Goal: Information Seeking & Learning: Find specific fact

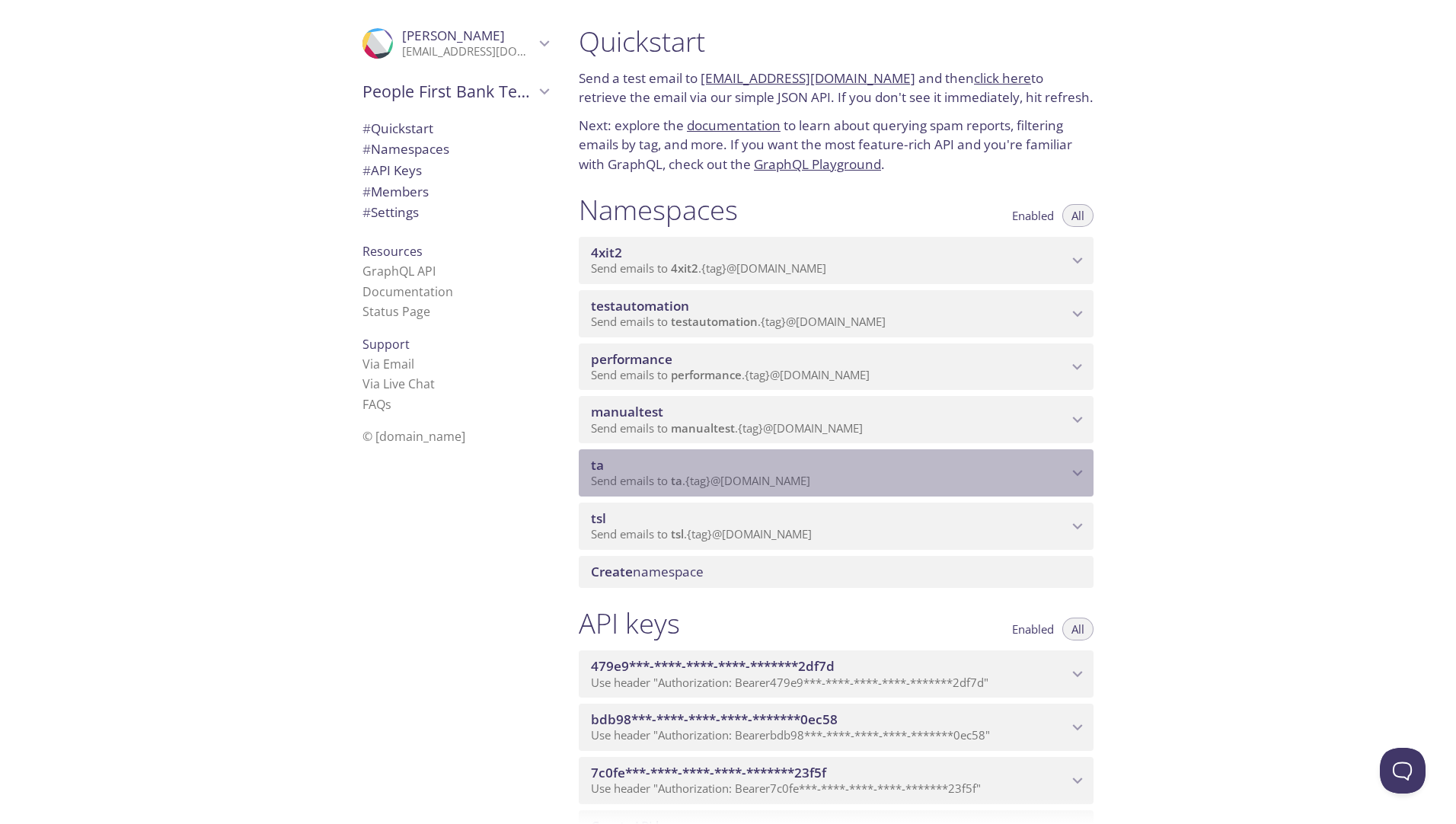
click at [1067, 469] on icon "ta namespace" at bounding box center [1077, 473] width 19 height 19
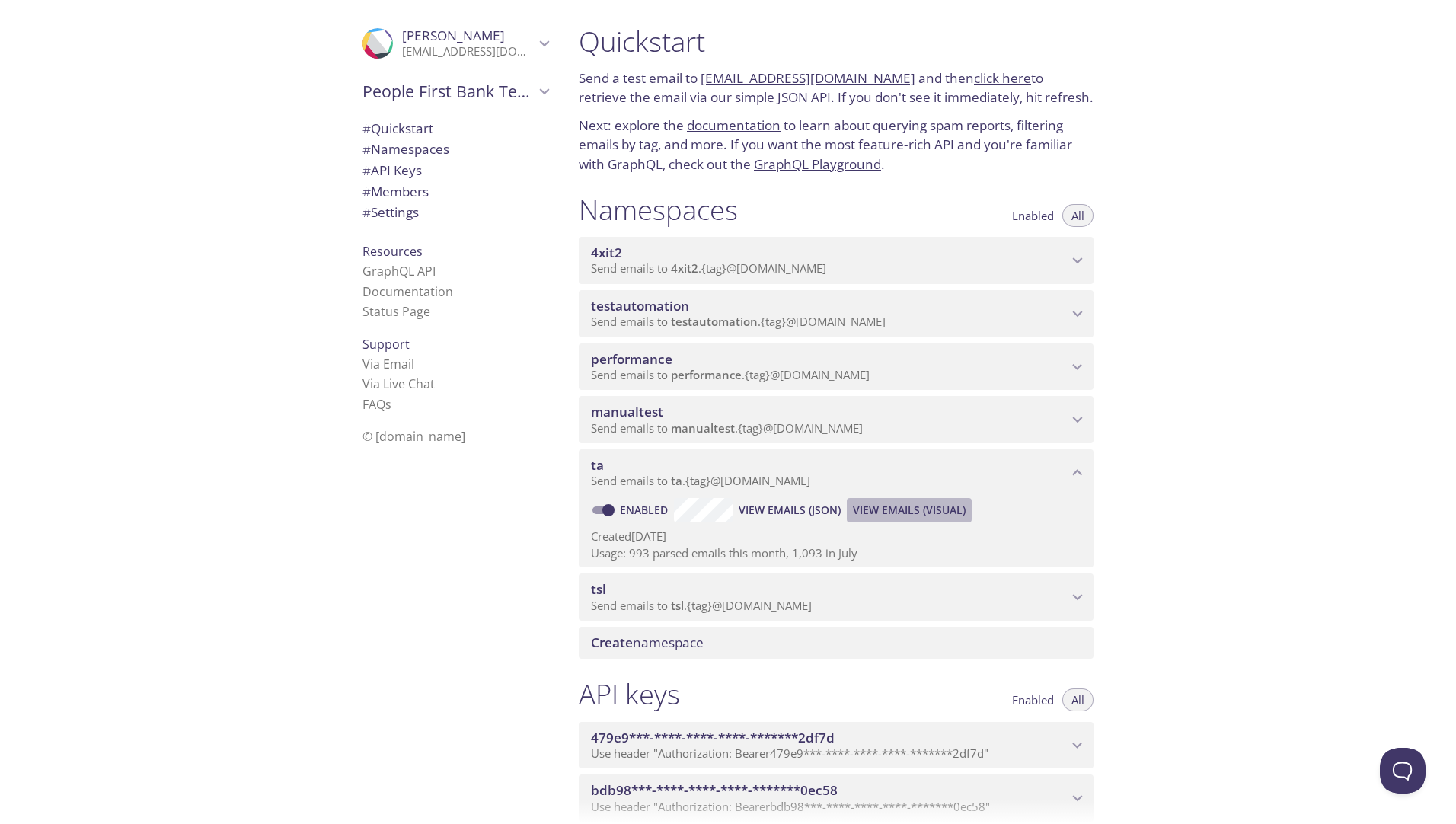
click at [916, 513] on span "View Emails (Visual)" at bounding box center [909, 510] width 112 height 19
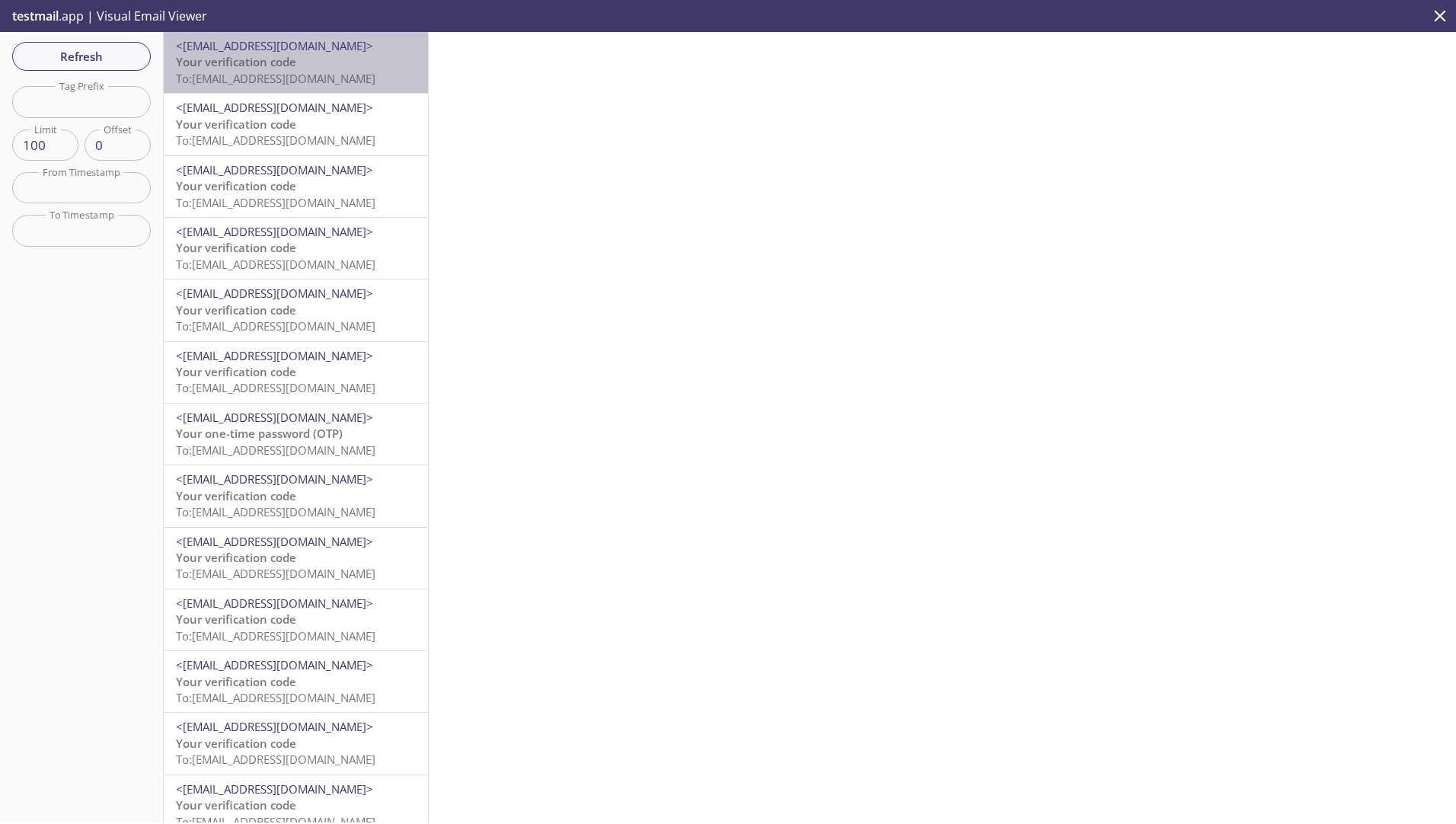
click at [319, 37] on div "<noreply@digital.peoplefirstbank.com.au> Your verification code To: ta.629@inbo…" at bounding box center [295, 62] width 264 height 61
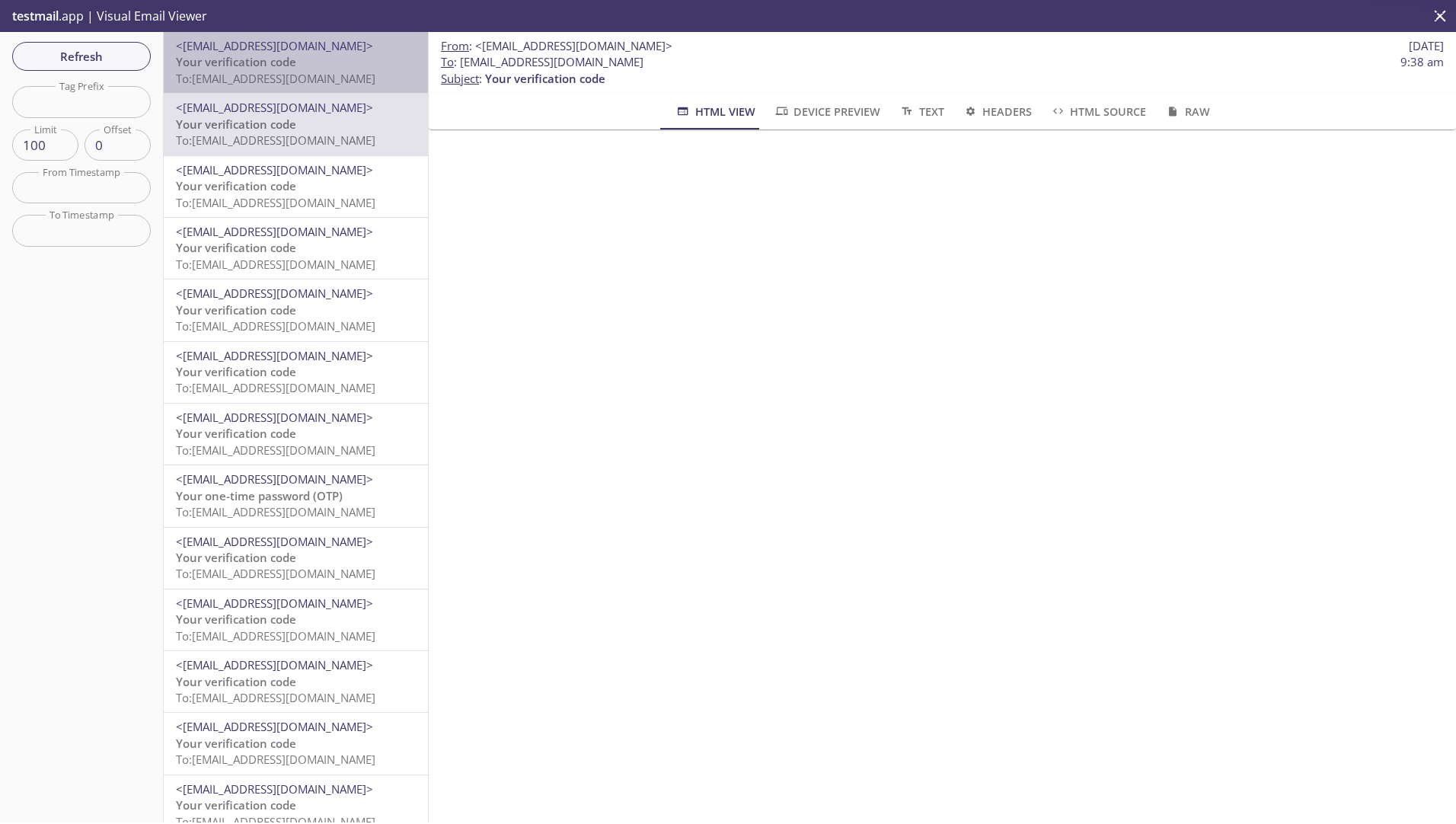
click at [305, 80] on span "To: [EMAIL_ADDRESS][DOMAIN_NAME]" at bounding box center [276, 78] width 200 height 15
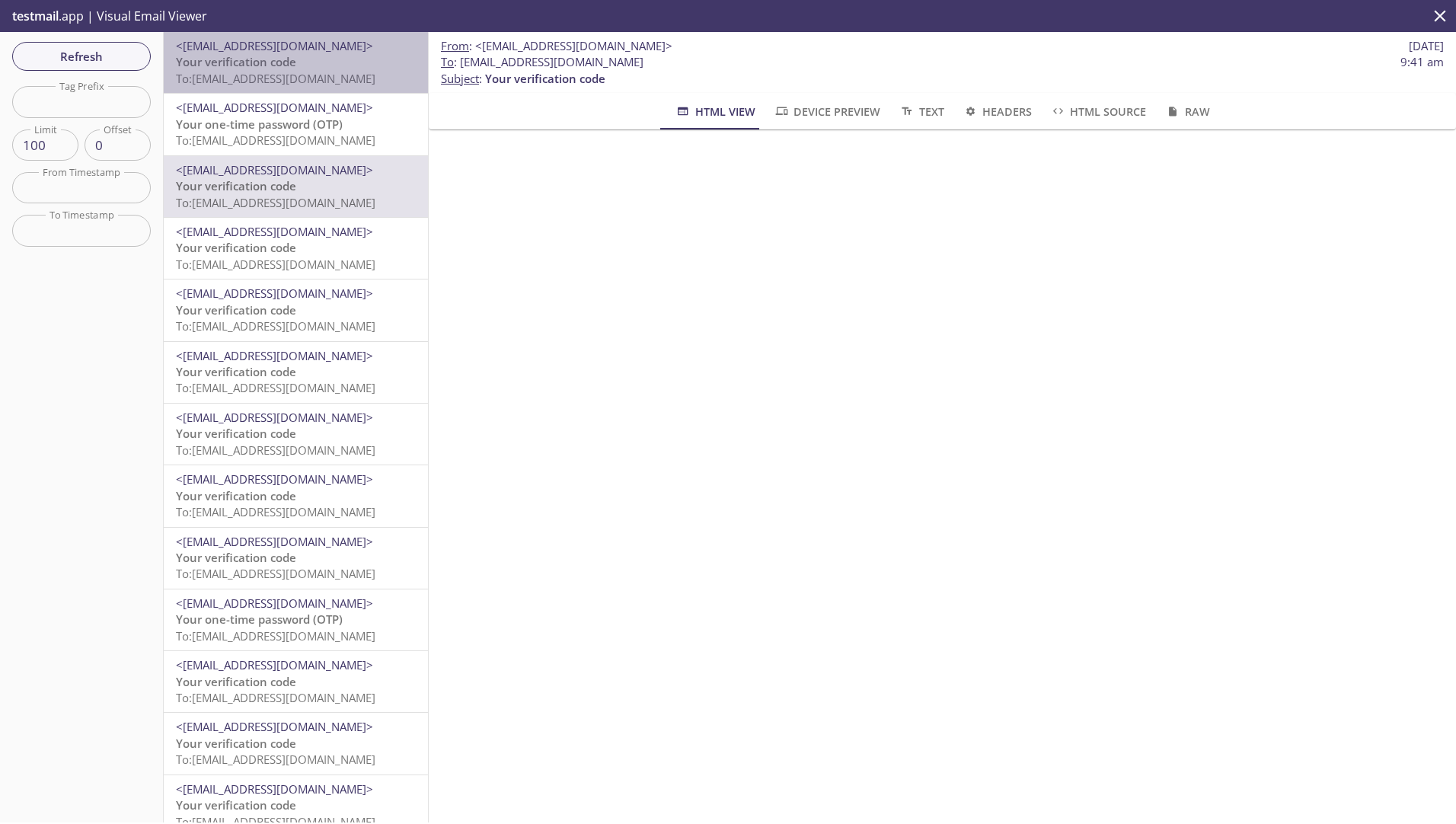
click at [324, 63] on p "Your verification code To: ta.553@inbox.testmail.app" at bounding box center [296, 70] width 240 height 32
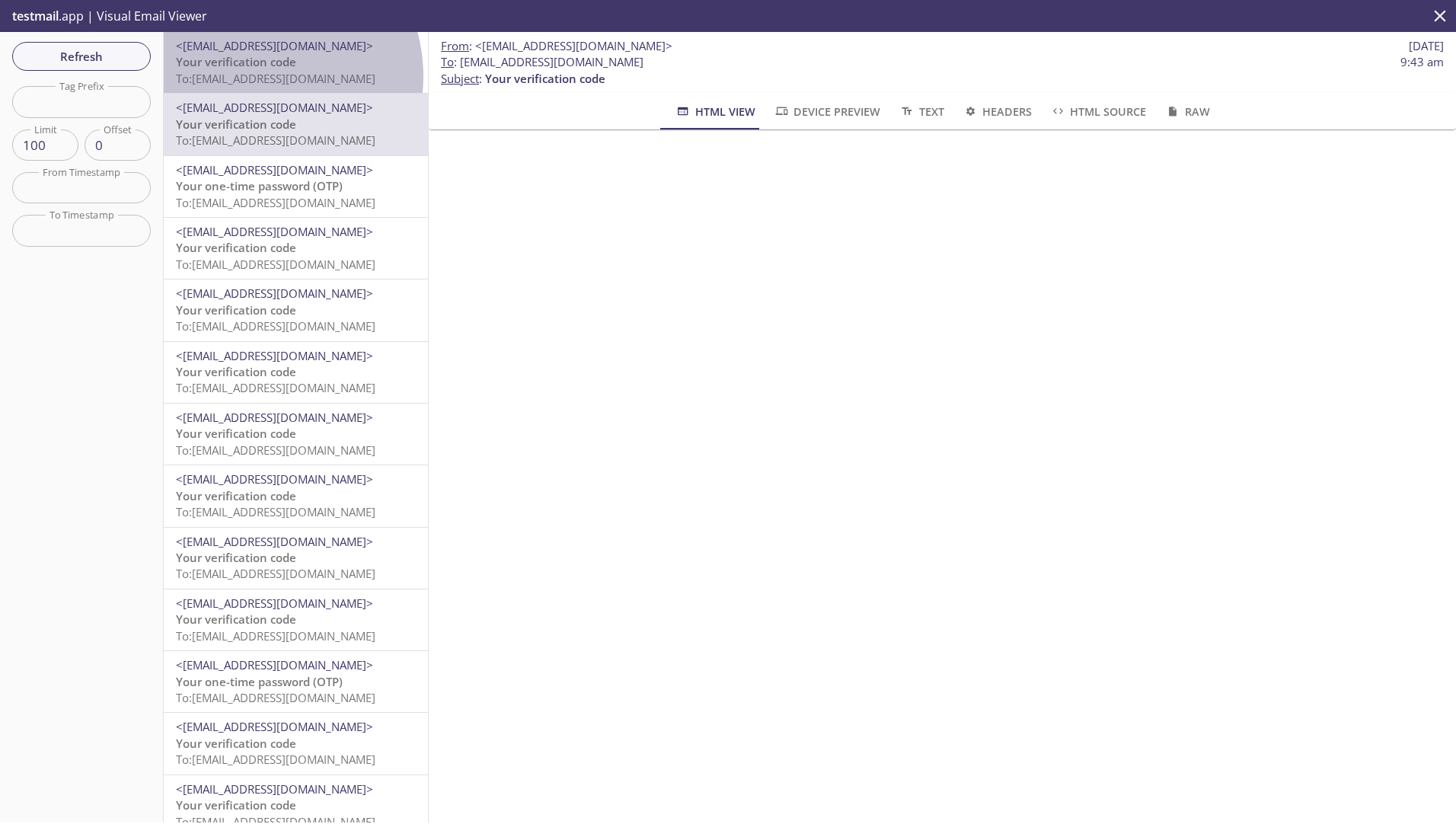
click at [255, 76] on span "To: ta.553@inbox.testmail.app" at bounding box center [276, 78] width 200 height 15
click at [278, 87] on div "<[EMAIL_ADDRESS][DOMAIN_NAME]> Your one-time password (OTP) To: [EMAIL_ADDRESS]…" at bounding box center [295, 62] width 264 height 61
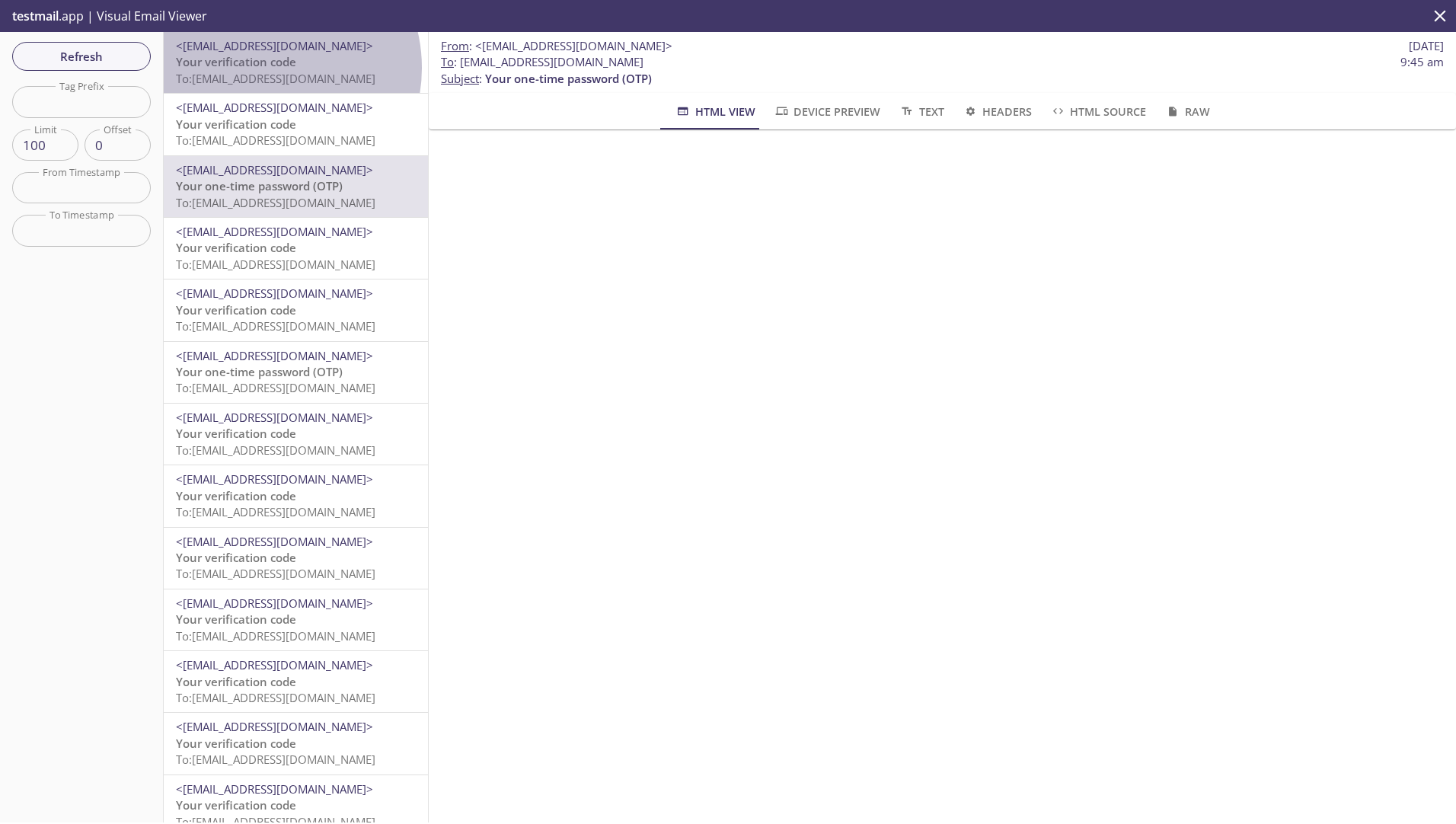
click at [264, 68] on span "Your verification code" at bounding box center [236, 61] width 120 height 15
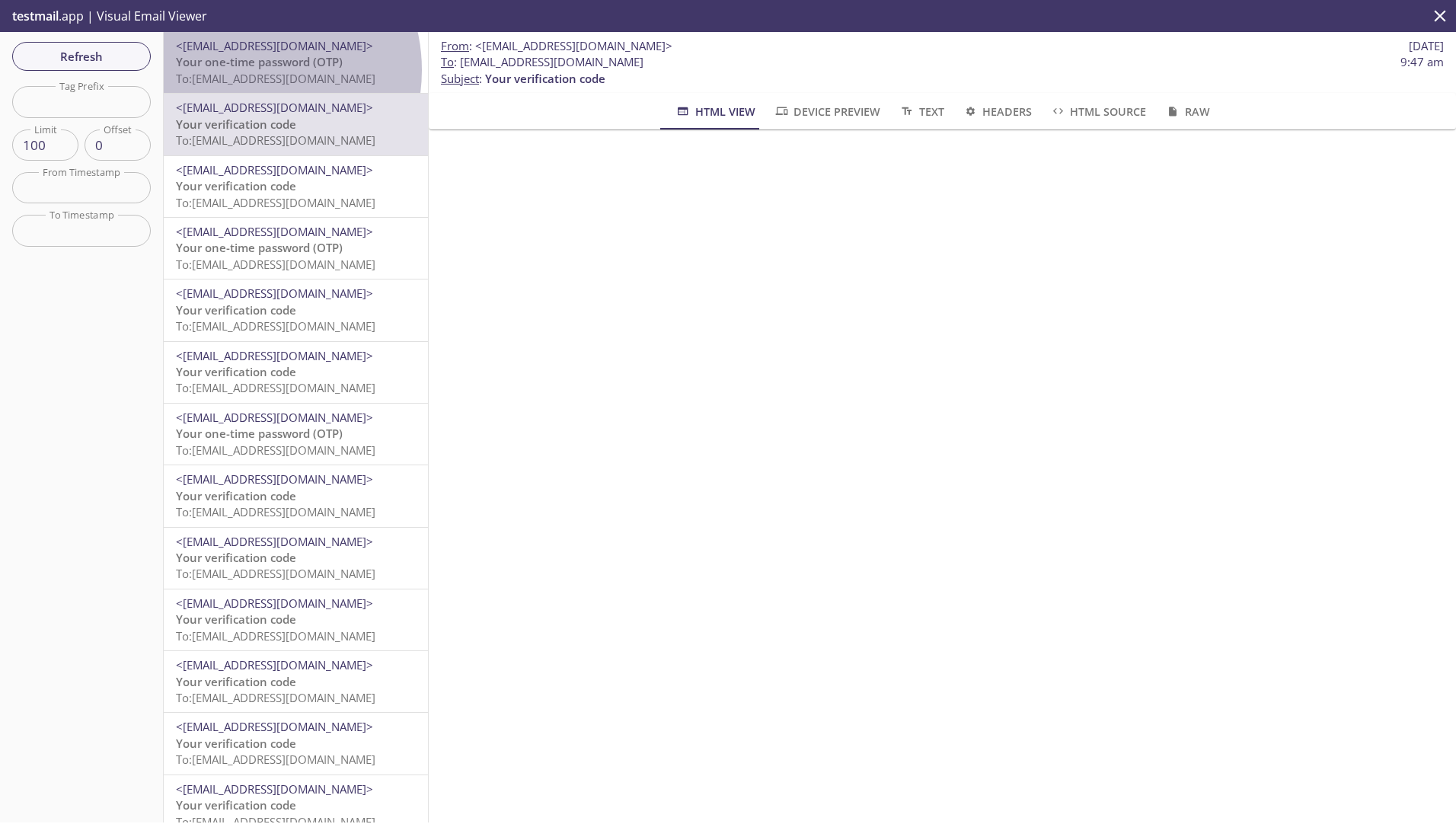
click at [245, 71] on span "To: [EMAIL_ADDRESS][DOMAIN_NAME]" at bounding box center [276, 78] width 200 height 15
